Goal: Find specific page/section: Find specific page/section

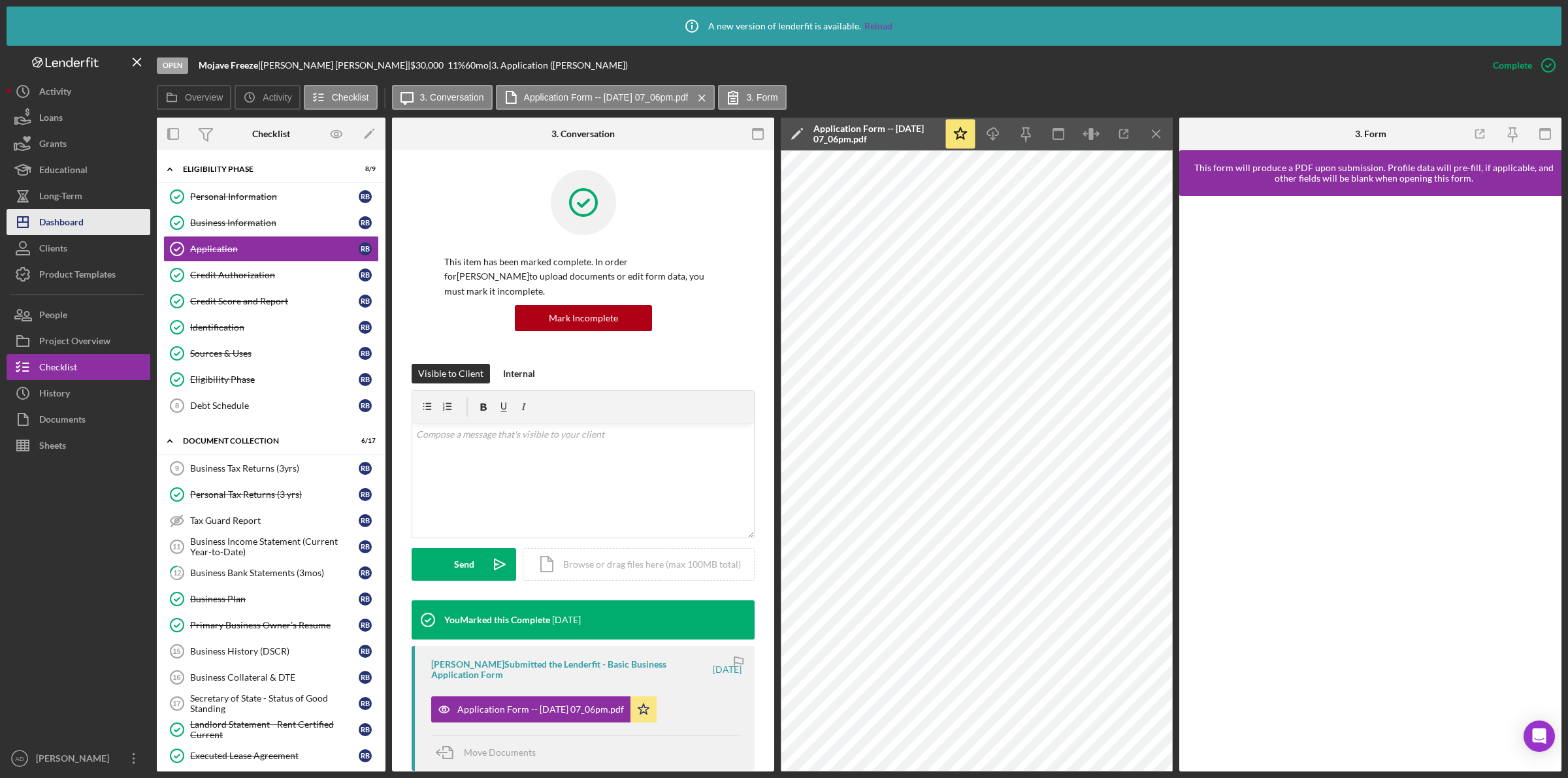
click at [69, 224] on div "Dashboard" at bounding box center [61, 224] width 45 height 30
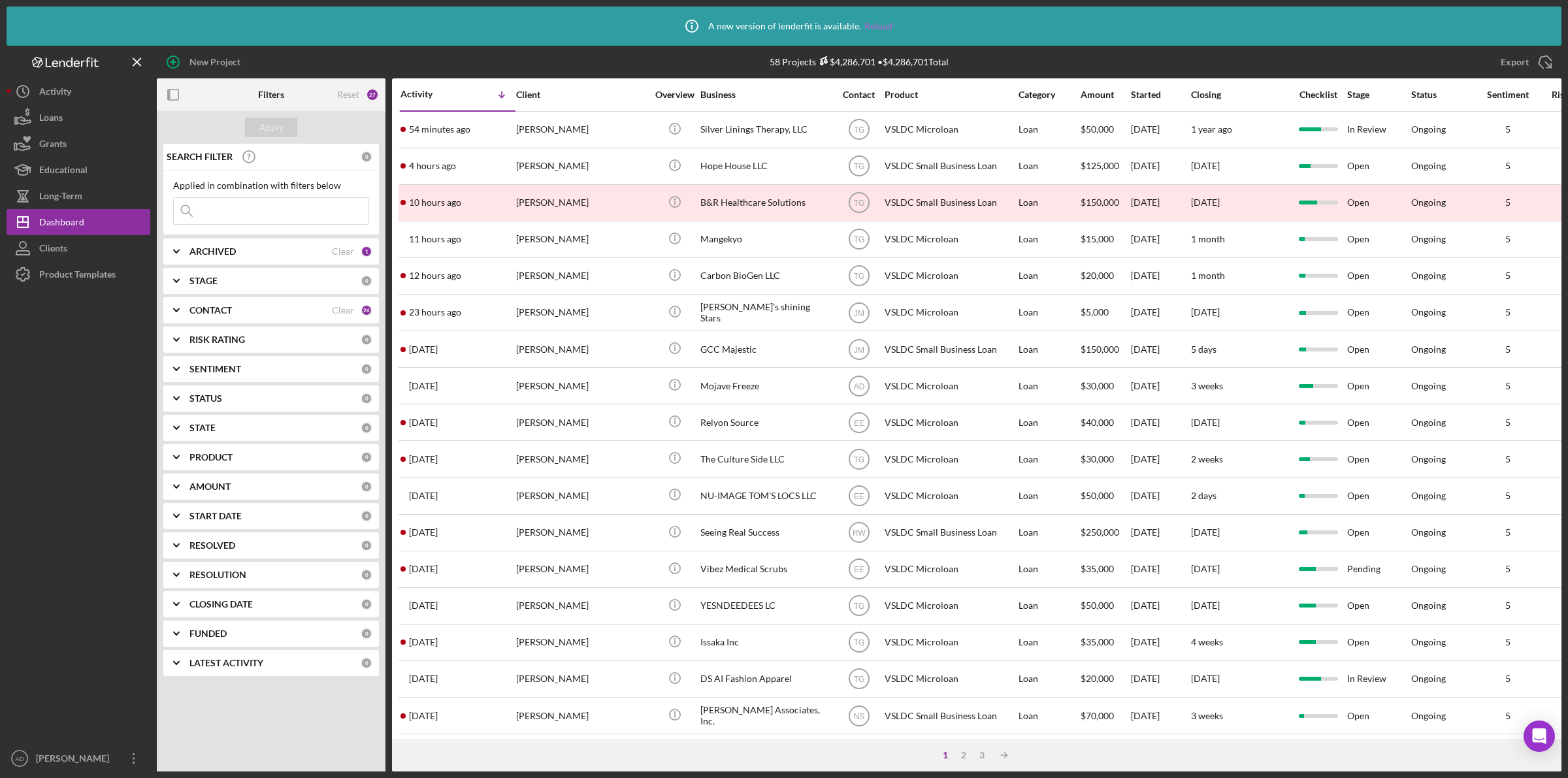
click at [873, 24] on link "Reload" at bounding box center [878, 26] width 28 height 11
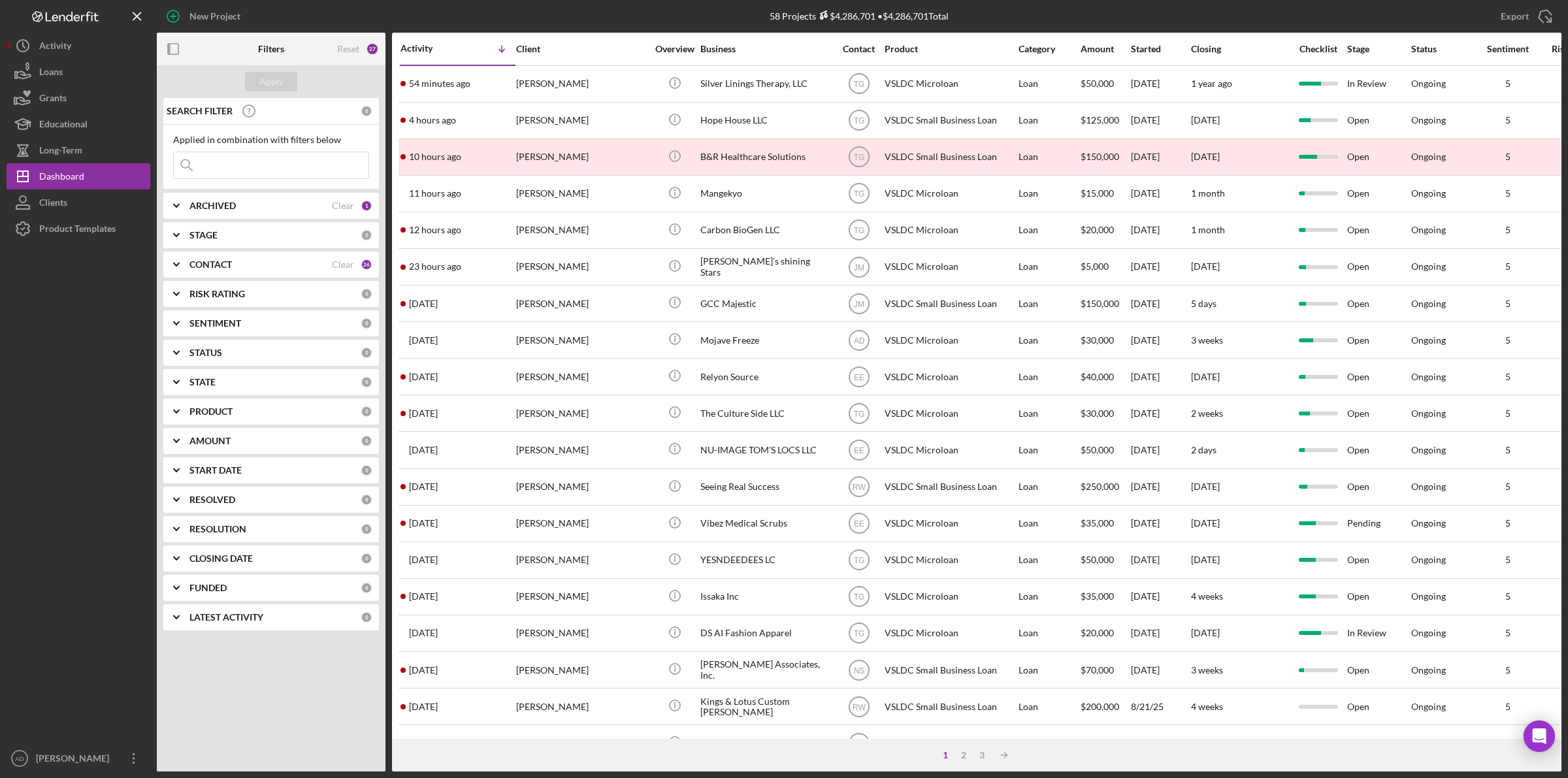
click at [268, 172] on input at bounding box center [271, 165] width 195 height 26
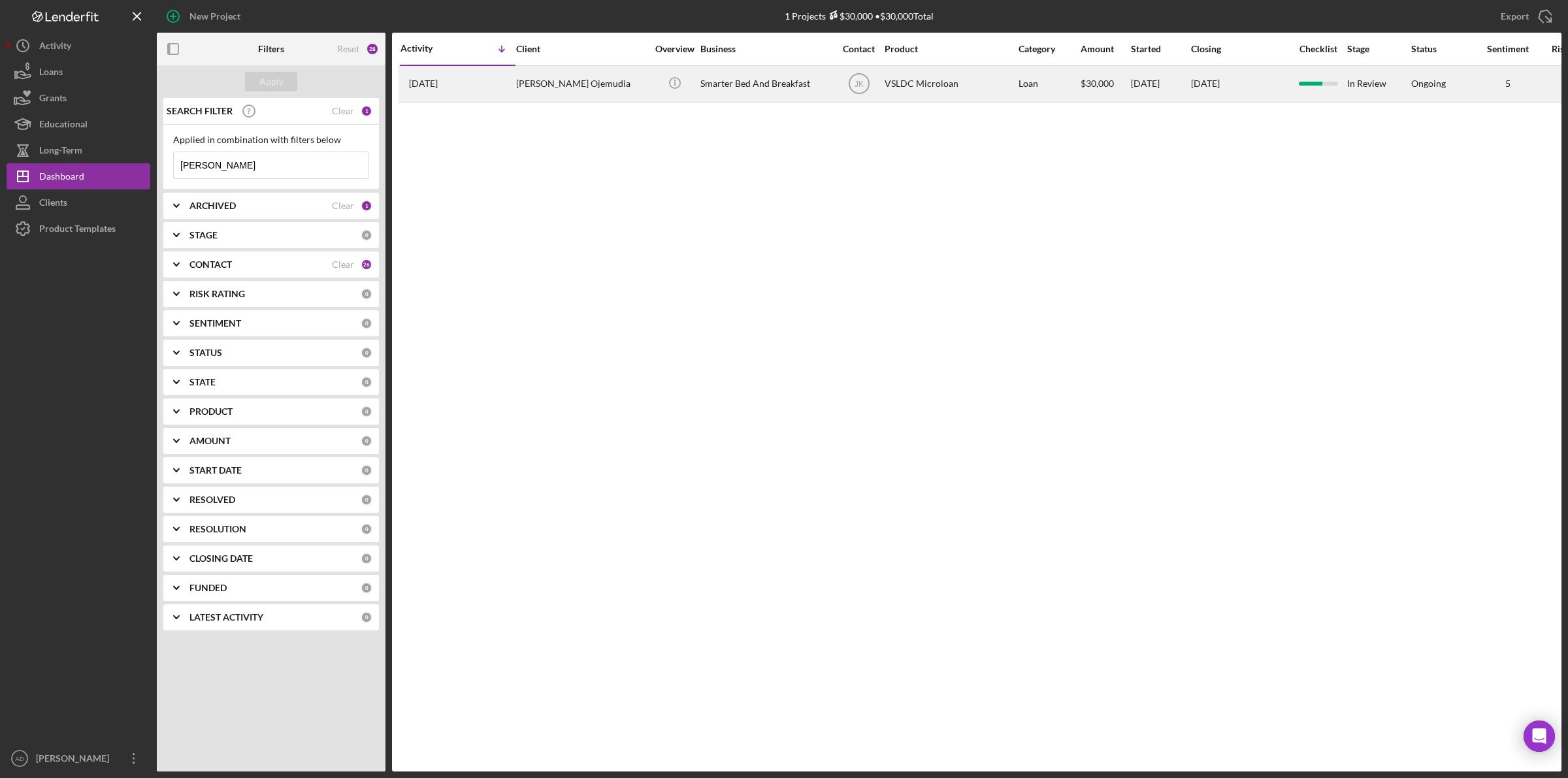
type input "marx"
click at [614, 86] on div "Marx Ojemudia" at bounding box center [581, 83] width 131 height 34
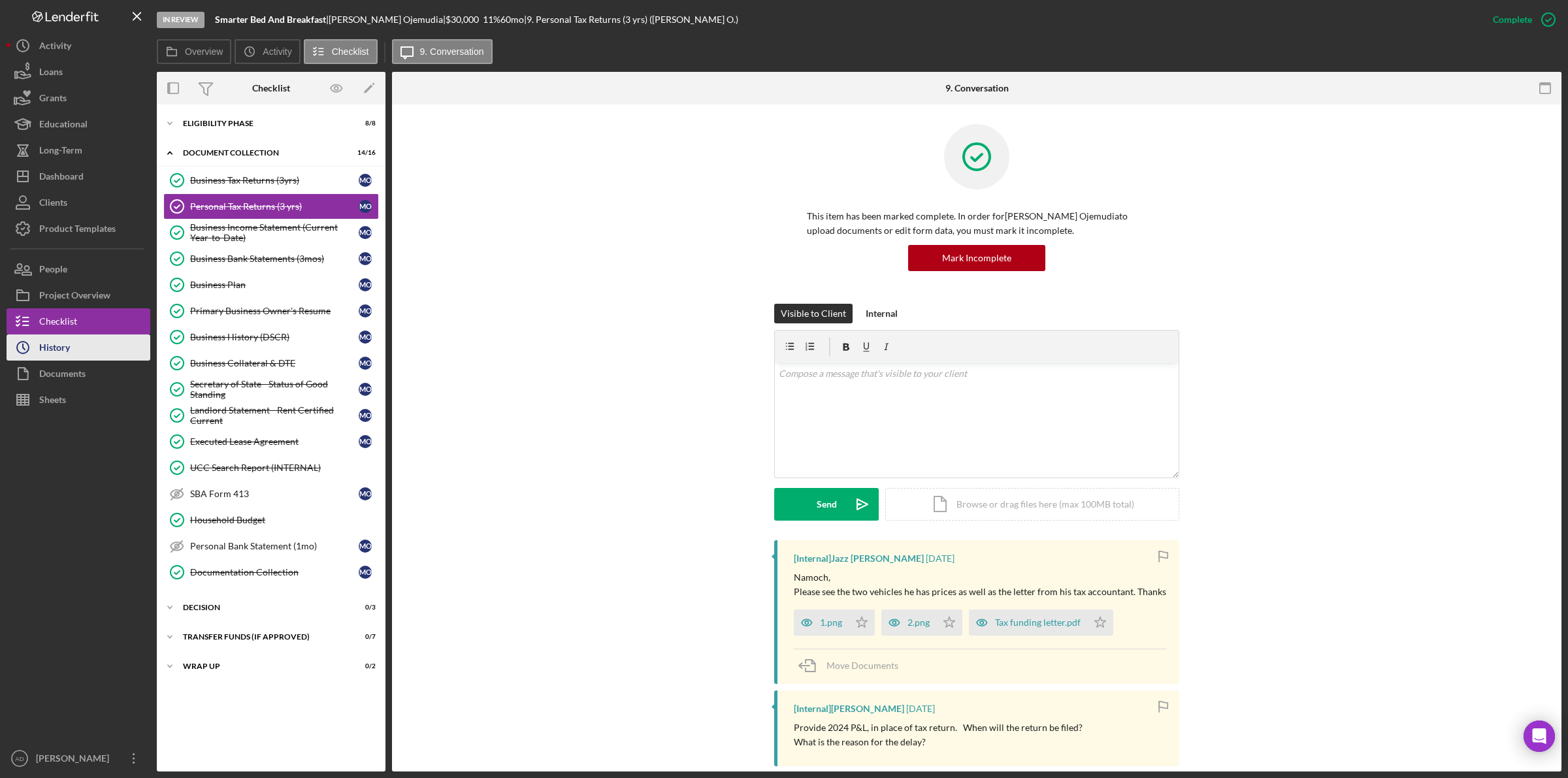
click at [58, 348] on div "History" at bounding box center [54, 349] width 31 height 30
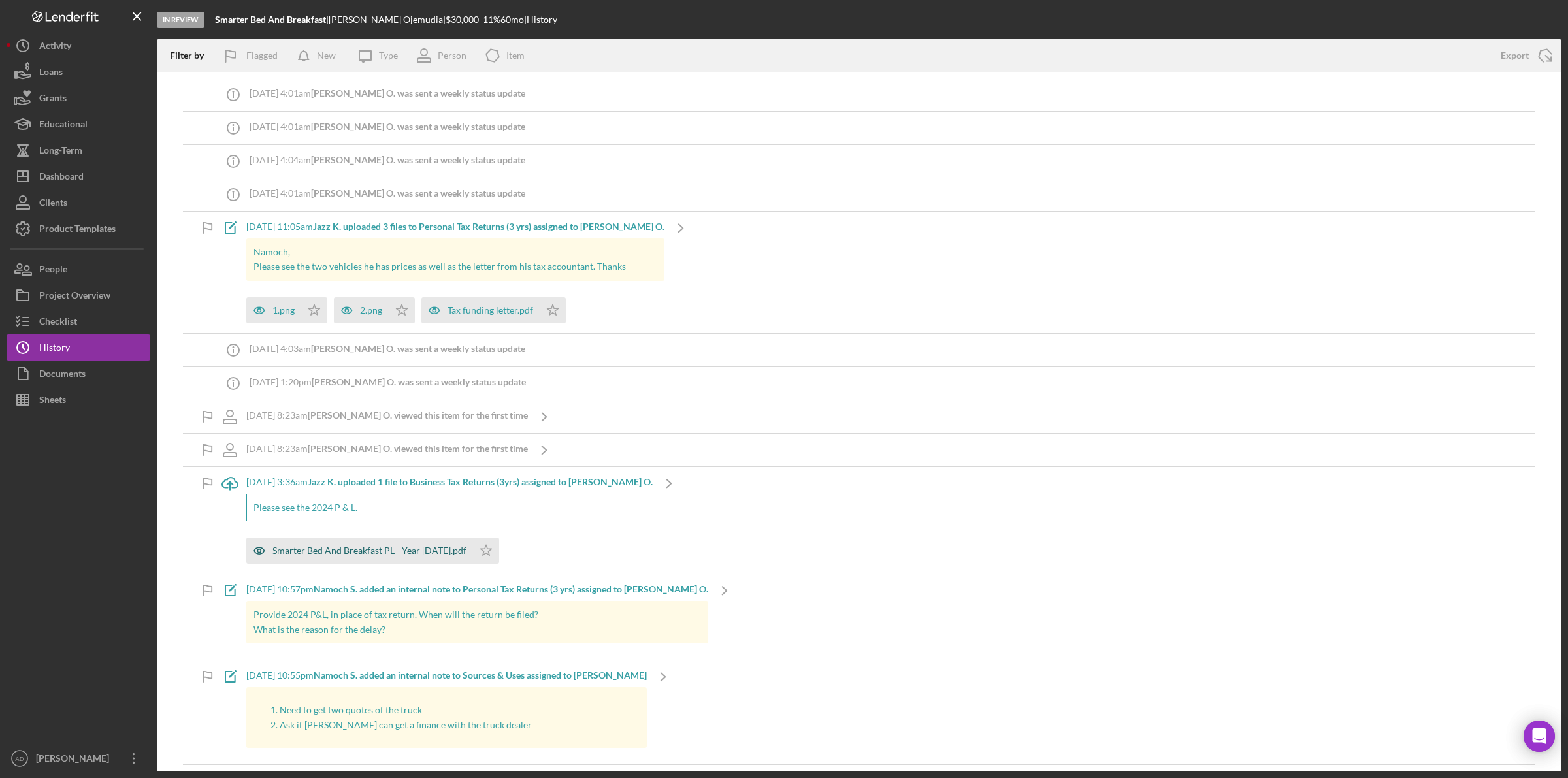
click at [326, 546] on div "Smarter Bed And Breakfast PL - Year 2024.pdf" at bounding box center [369, 551] width 194 height 11
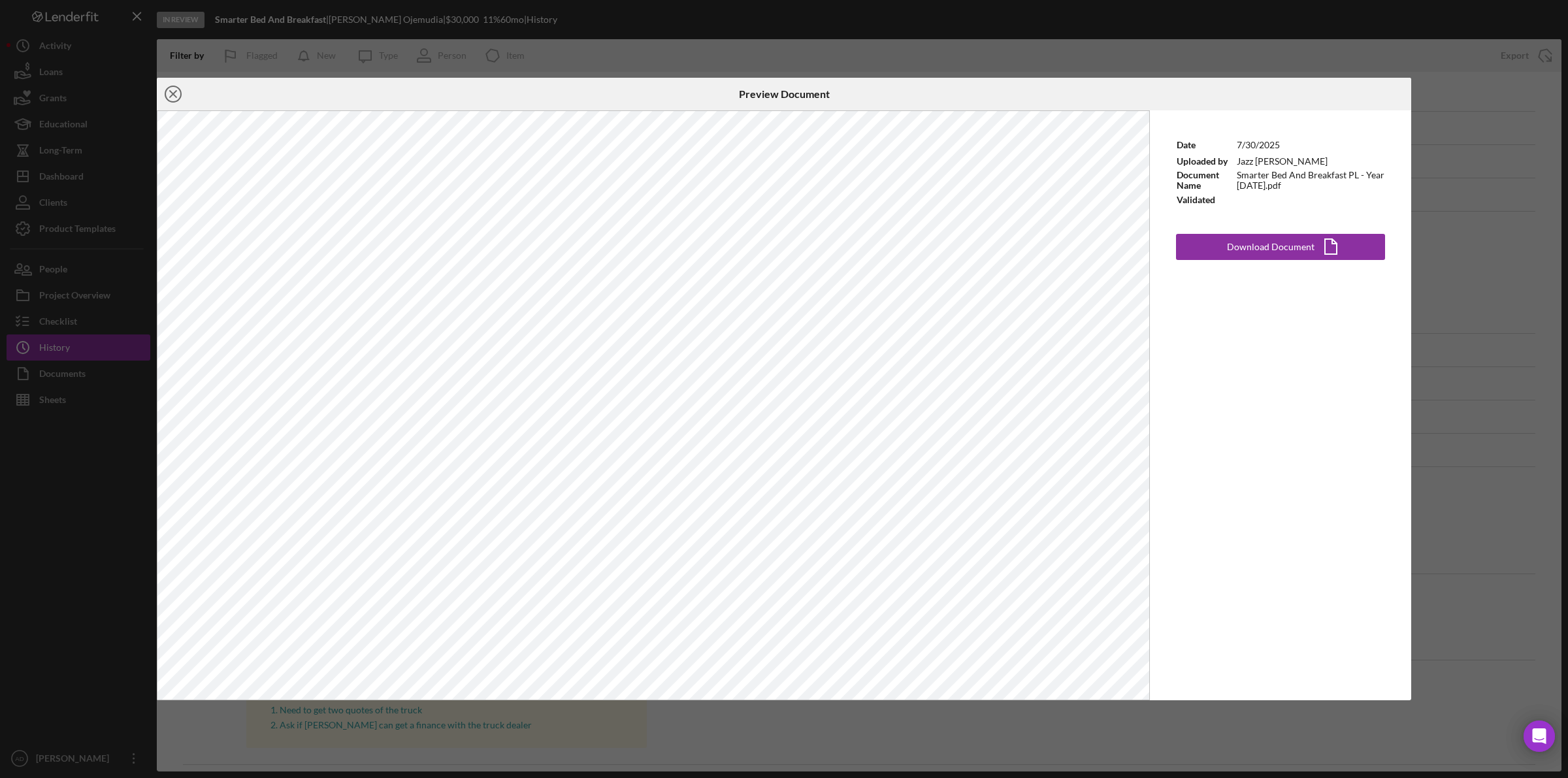
click at [176, 89] on icon "Icon/Close" at bounding box center [173, 94] width 32 height 32
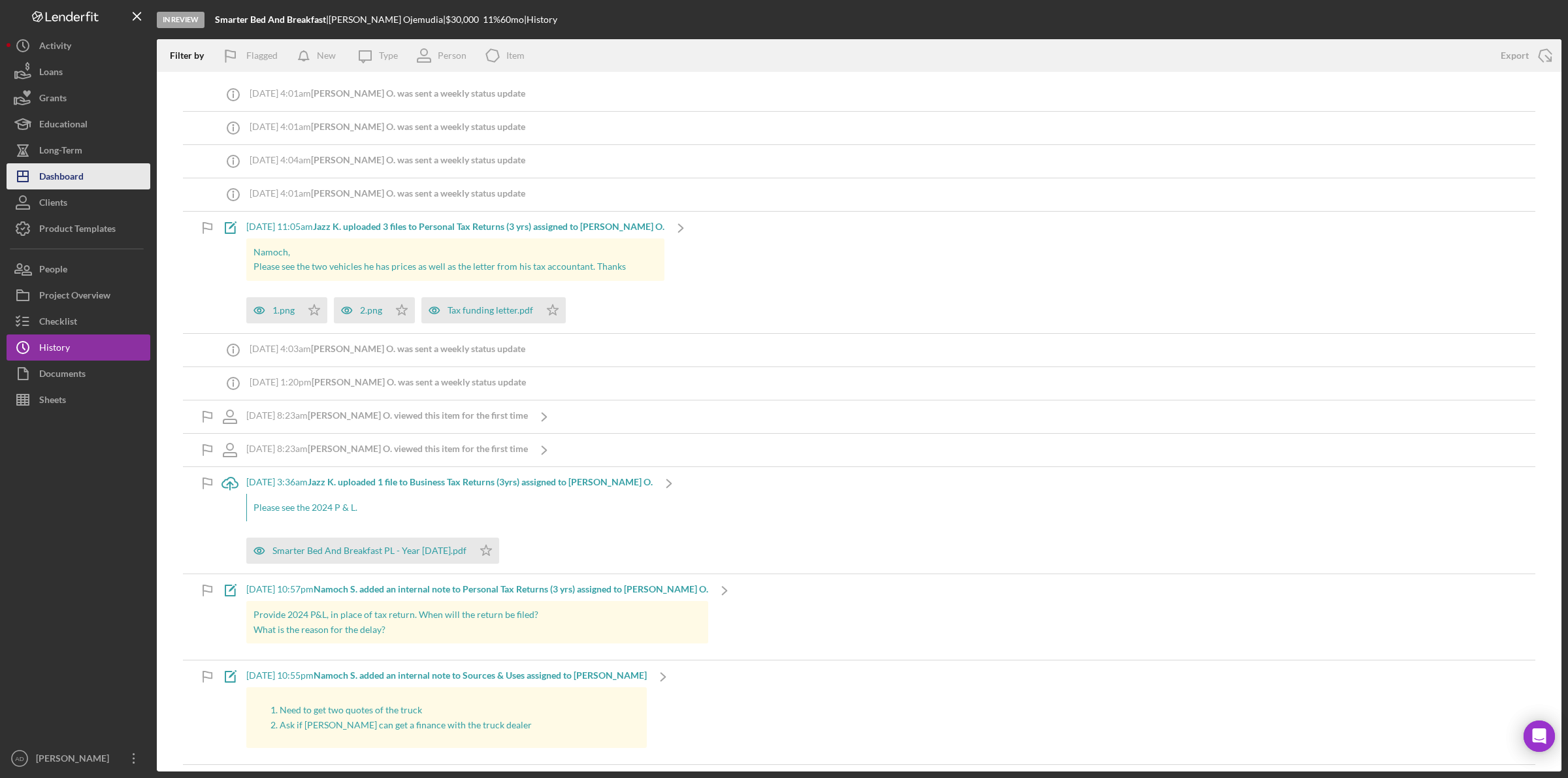
click at [75, 173] on div "Dashboard" at bounding box center [61, 178] width 45 height 30
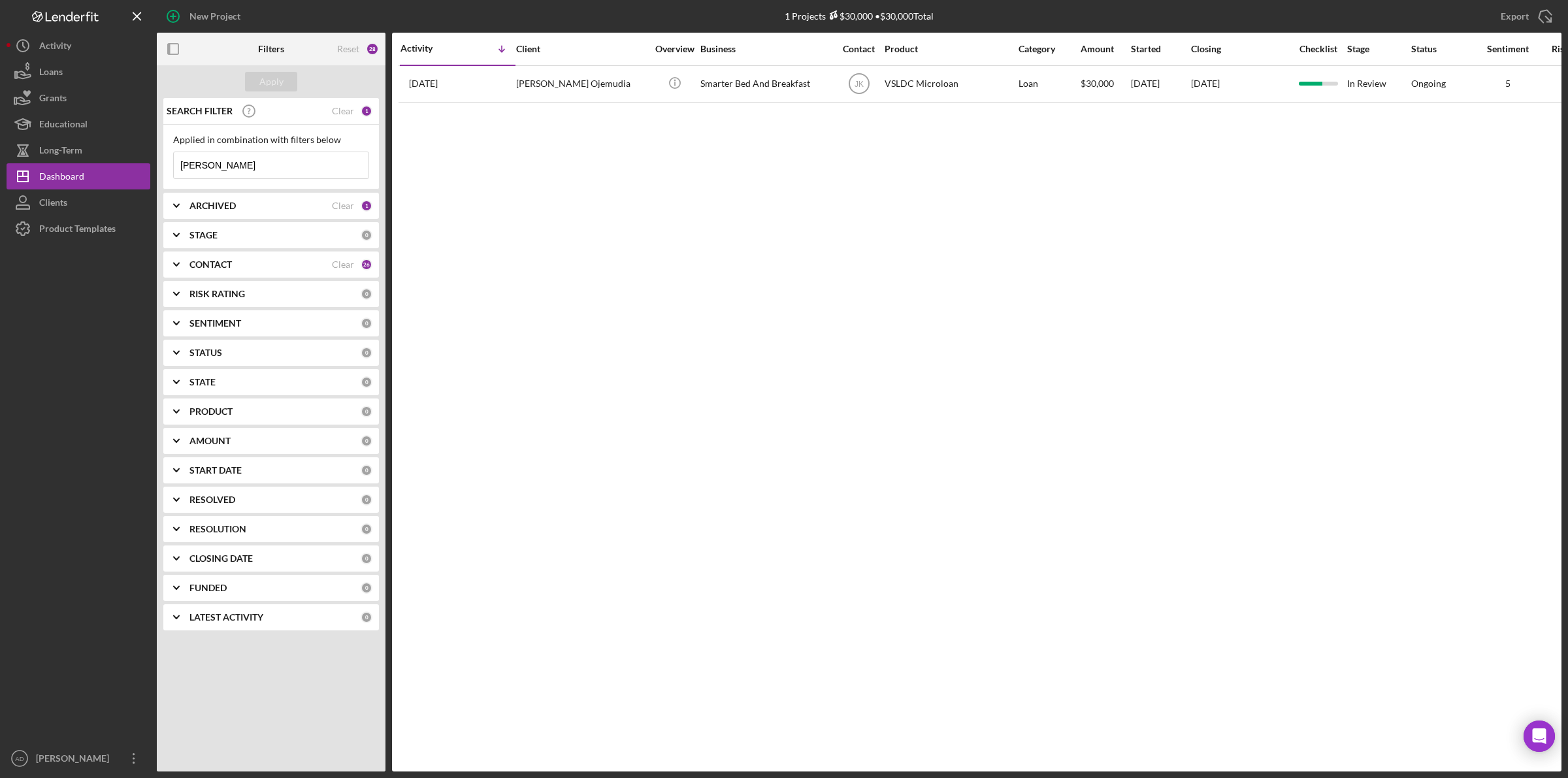
drag, startPoint x: 214, startPoint y: 170, endPoint x: 163, endPoint y: 172, distance: 51.0
click at [167, 171] on div "Applied in combination with filters below marx Icon/Menu Close" at bounding box center [271, 157] width 216 height 65
click at [288, 79] on button "Apply" at bounding box center [271, 82] width 53 height 19
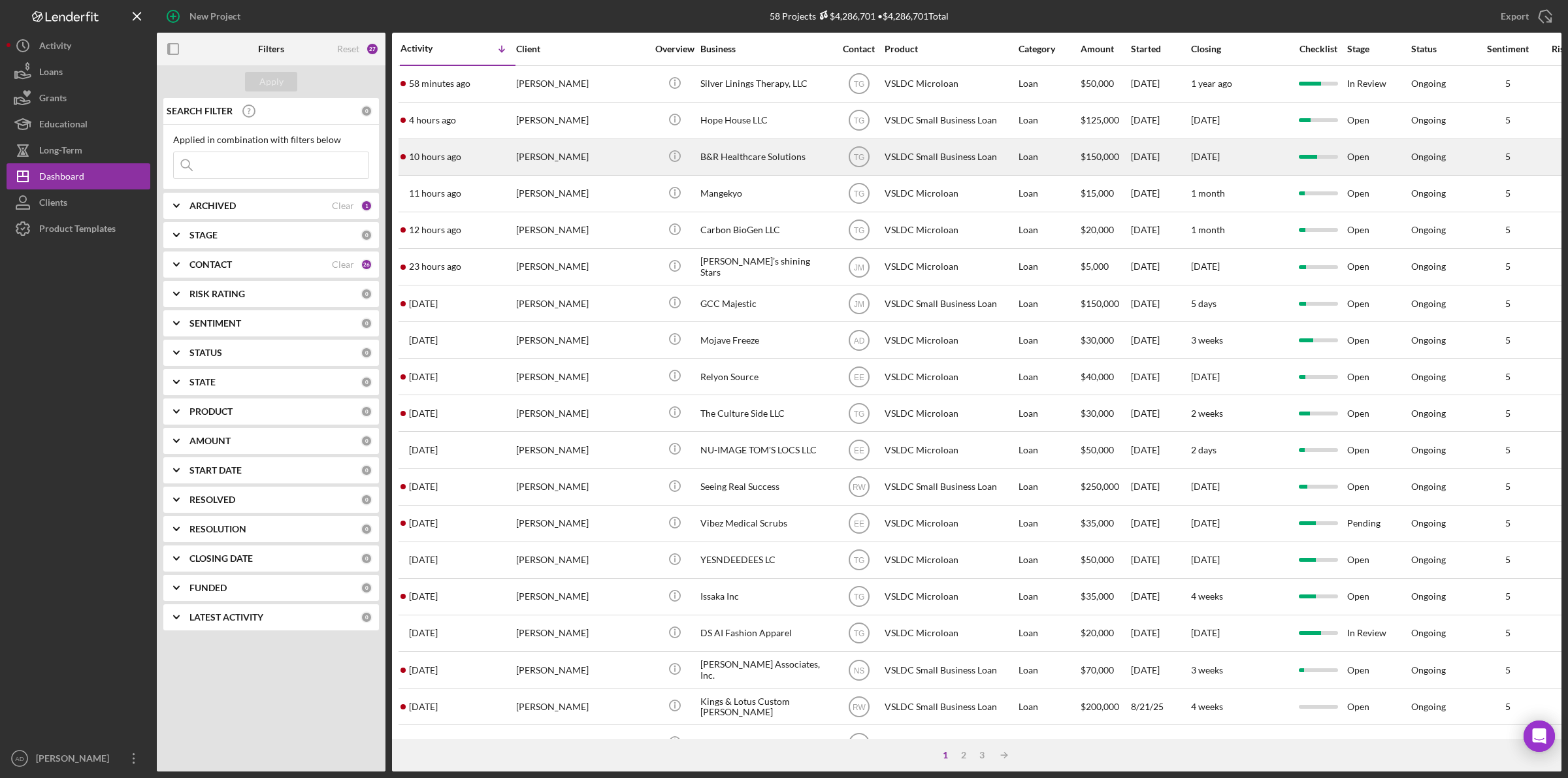
click at [619, 162] on div "[PERSON_NAME]" at bounding box center [581, 156] width 131 height 34
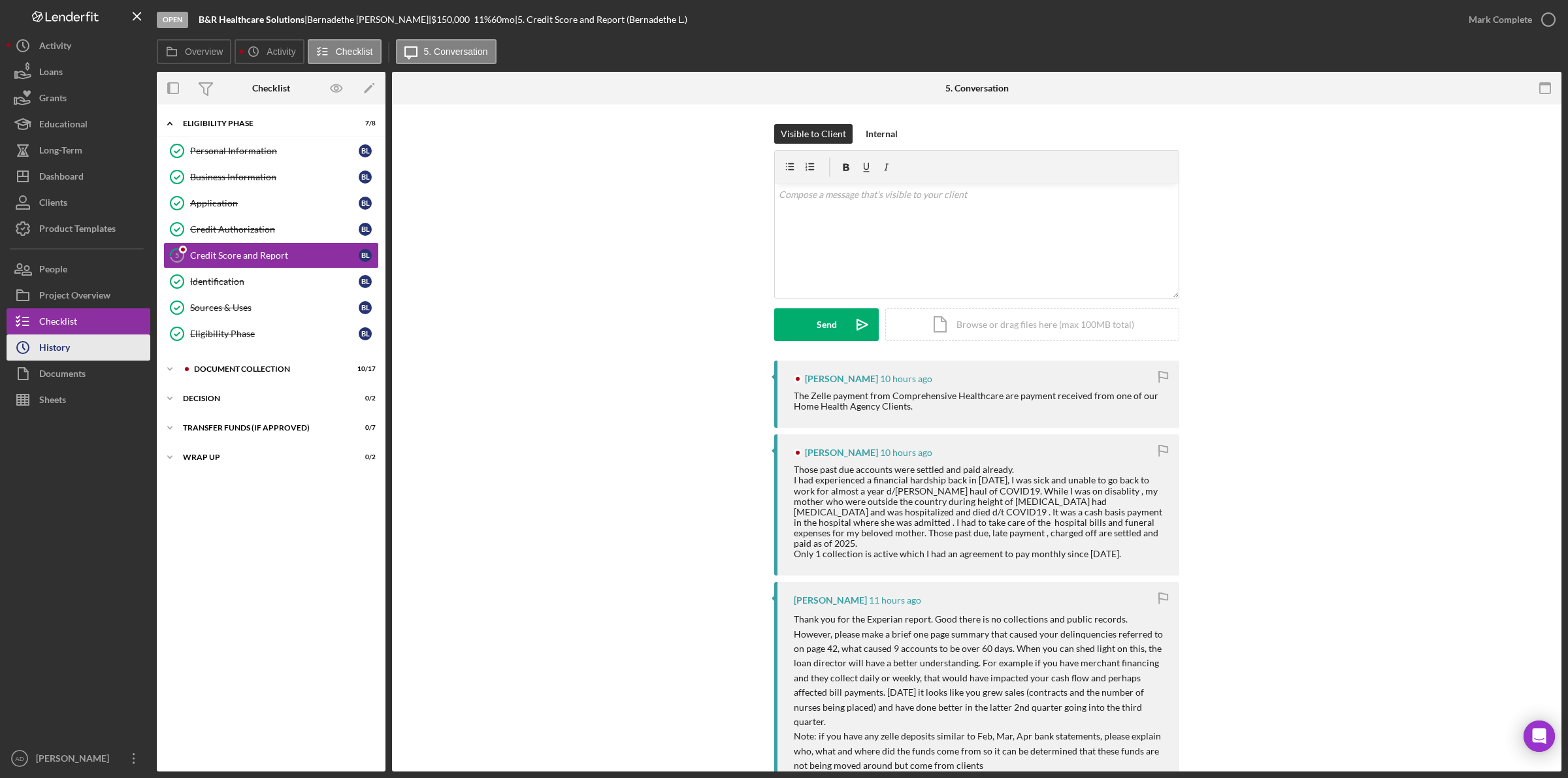
click at [96, 344] on button "Icon/History History" at bounding box center [78, 347] width 144 height 26
